Goal: Task Accomplishment & Management: Manage account settings

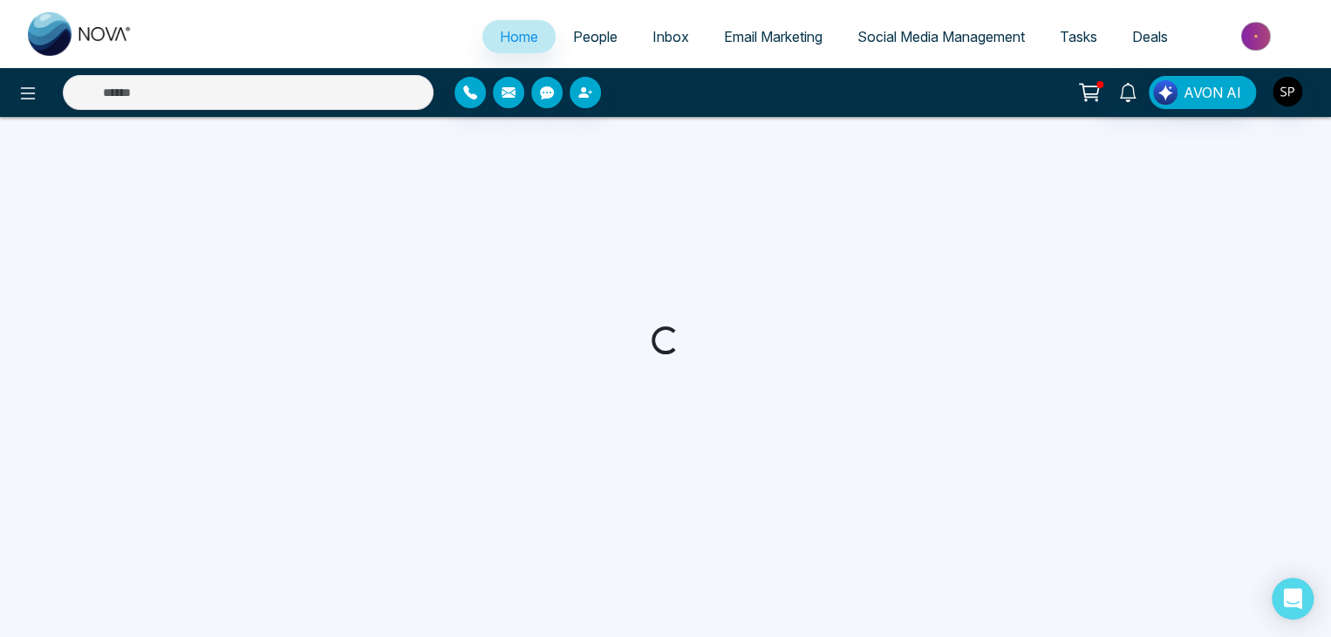
select select "*"
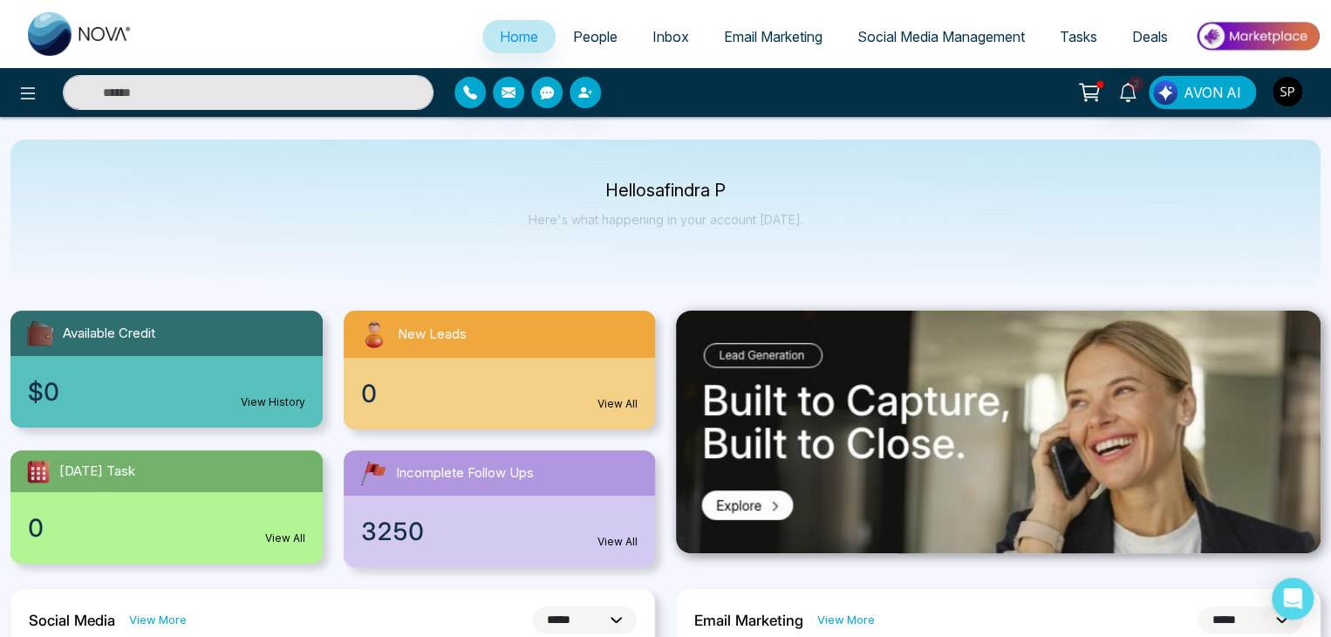
click at [1282, 82] on img "button" at bounding box center [1288, 92] width 30 height 30
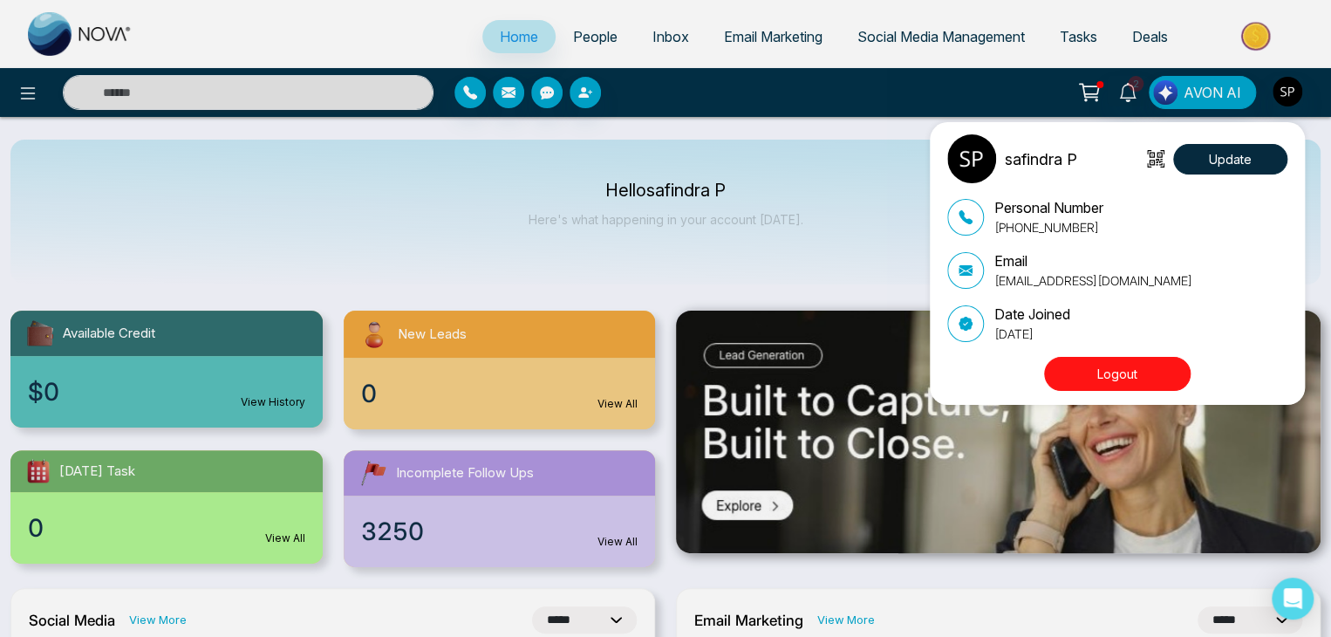
click at [1102, 357] on button "Logout" at bounding box center [1117, 374] width 147 height 34
